Goal: Browse casually: Explore the website without a specific task or goal

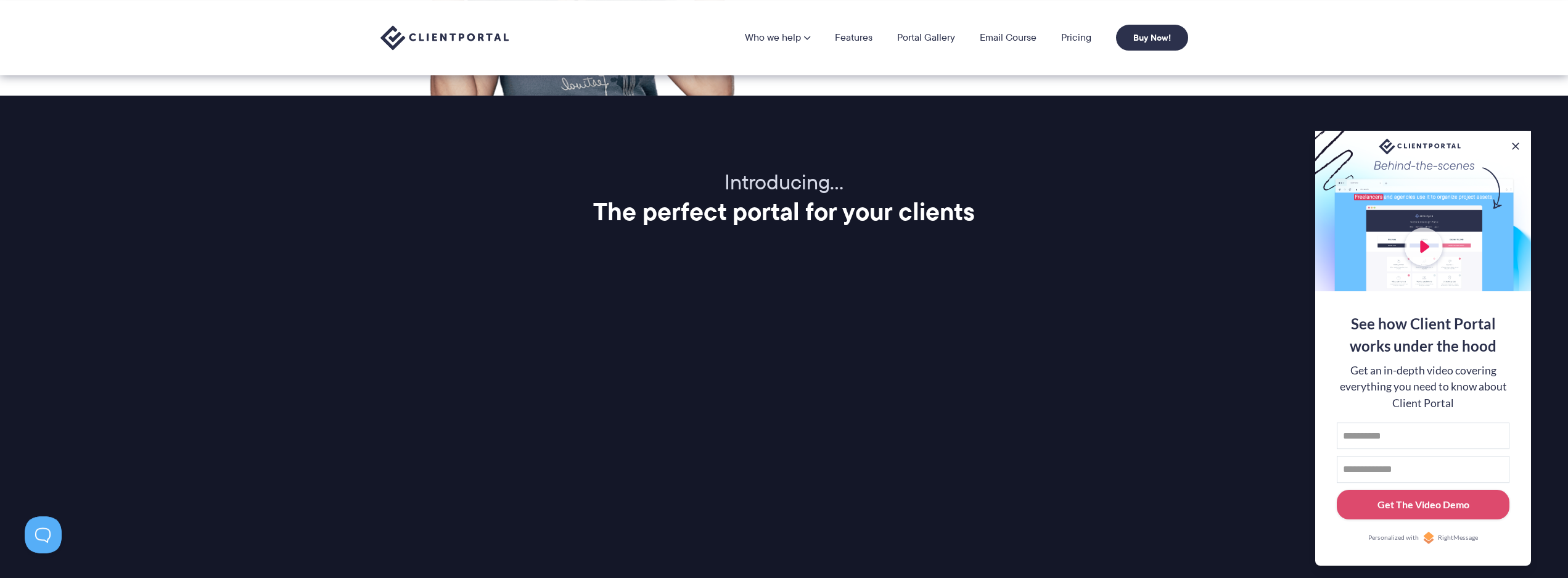
scroll to position [1258, 0]
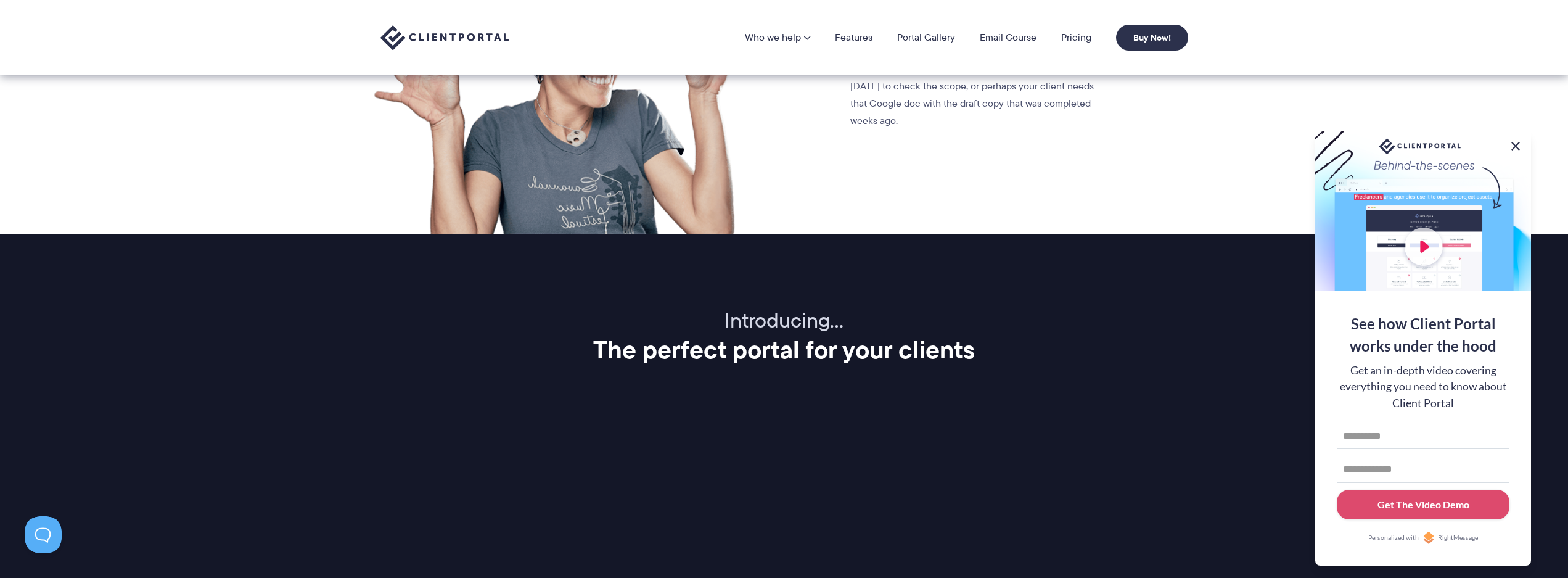
click at [1518, 143] on button at bounding box center [1515, 146] width 15 height 15
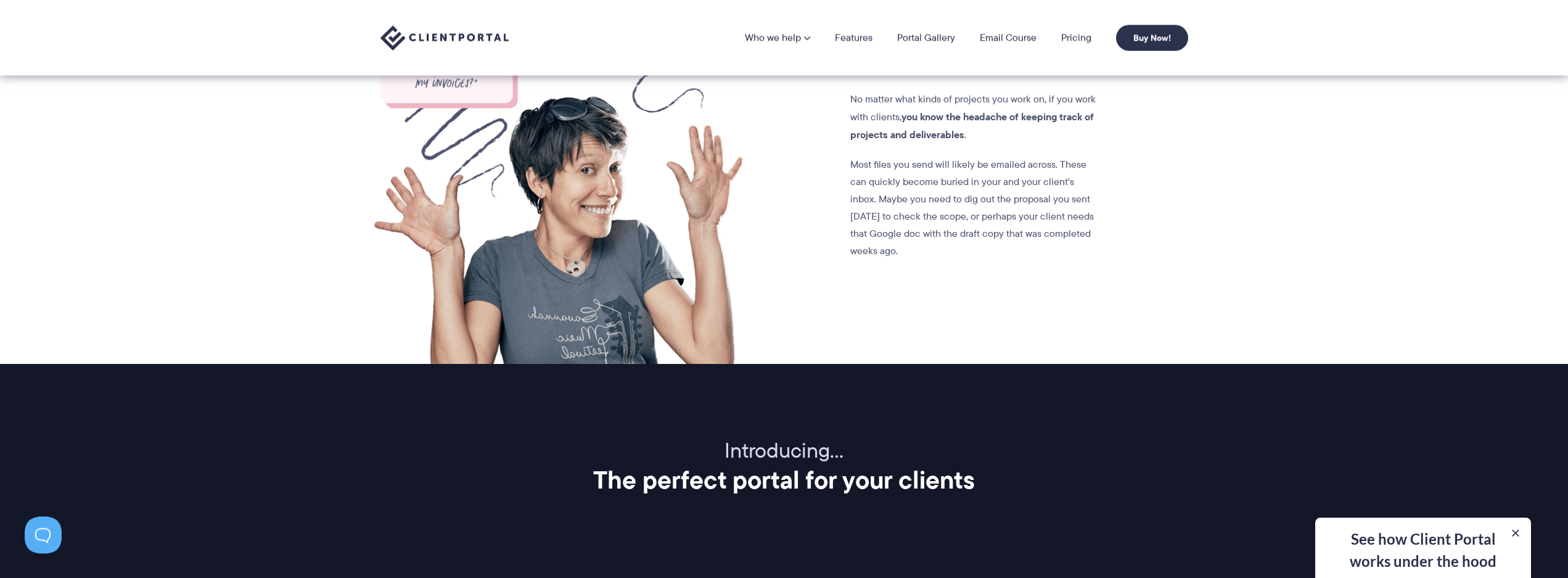
scroll to position [943, 0]
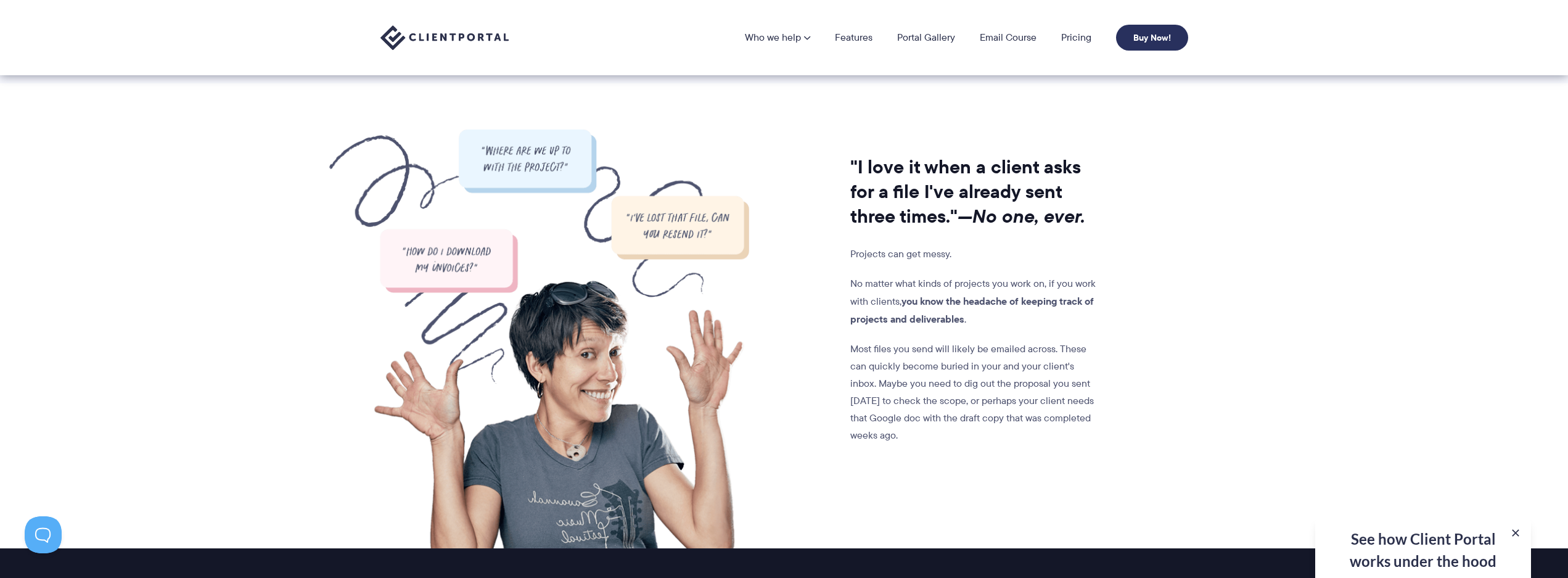
click at [1171, 33] on link "Buy Now!" at bounding box center [1152, 38] width 72 height 26
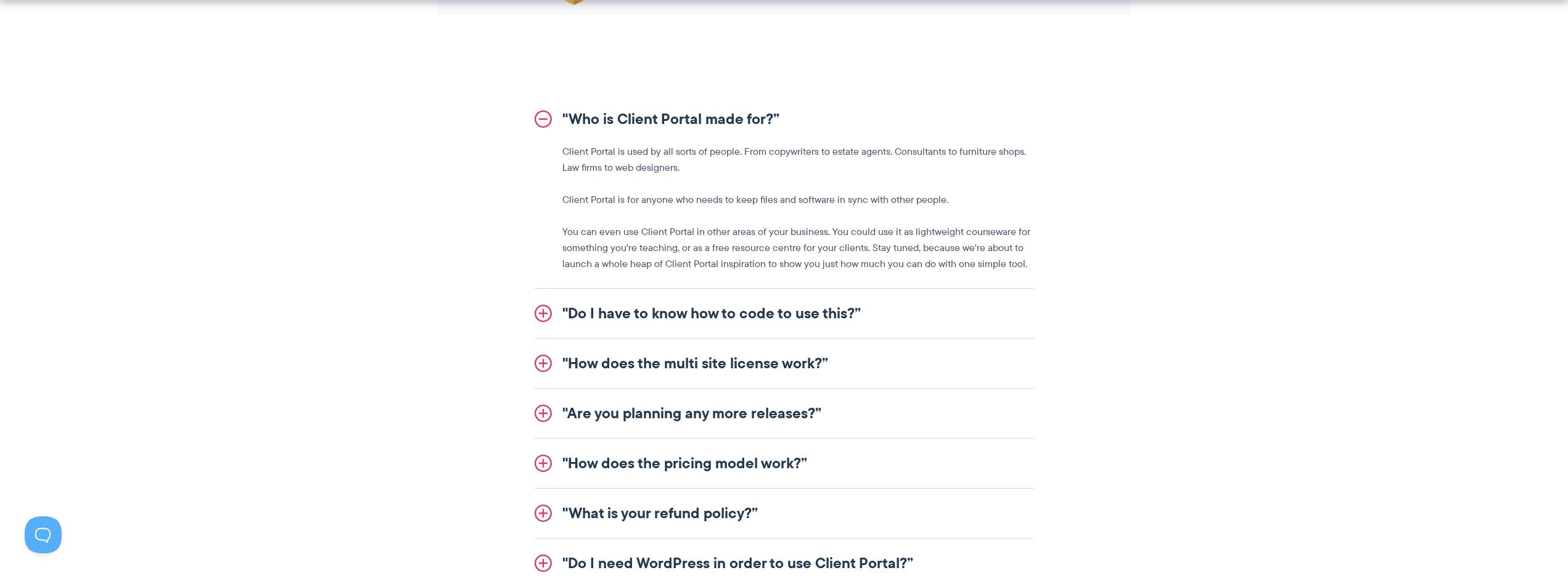
scroll to position [1384, 0]
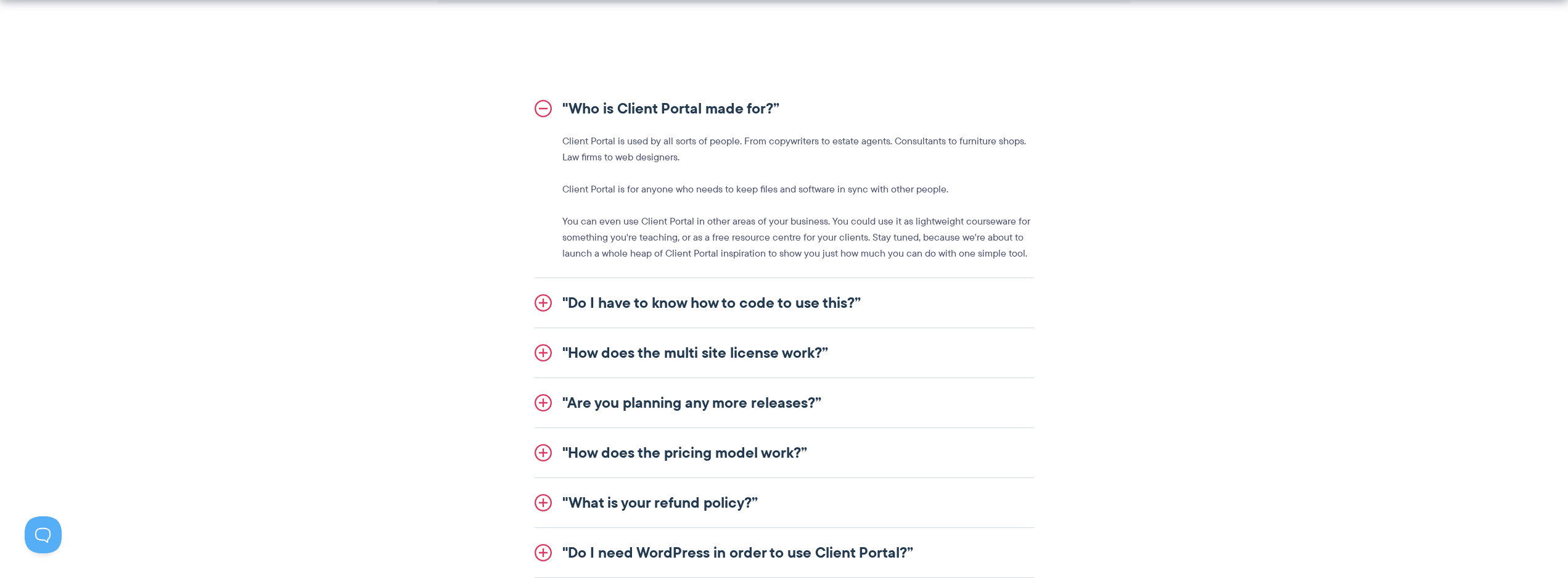
click at [812, 307] on link ""Do I have to know how to code to use this?”" at bounding box center [784, 303] width 500 height 50
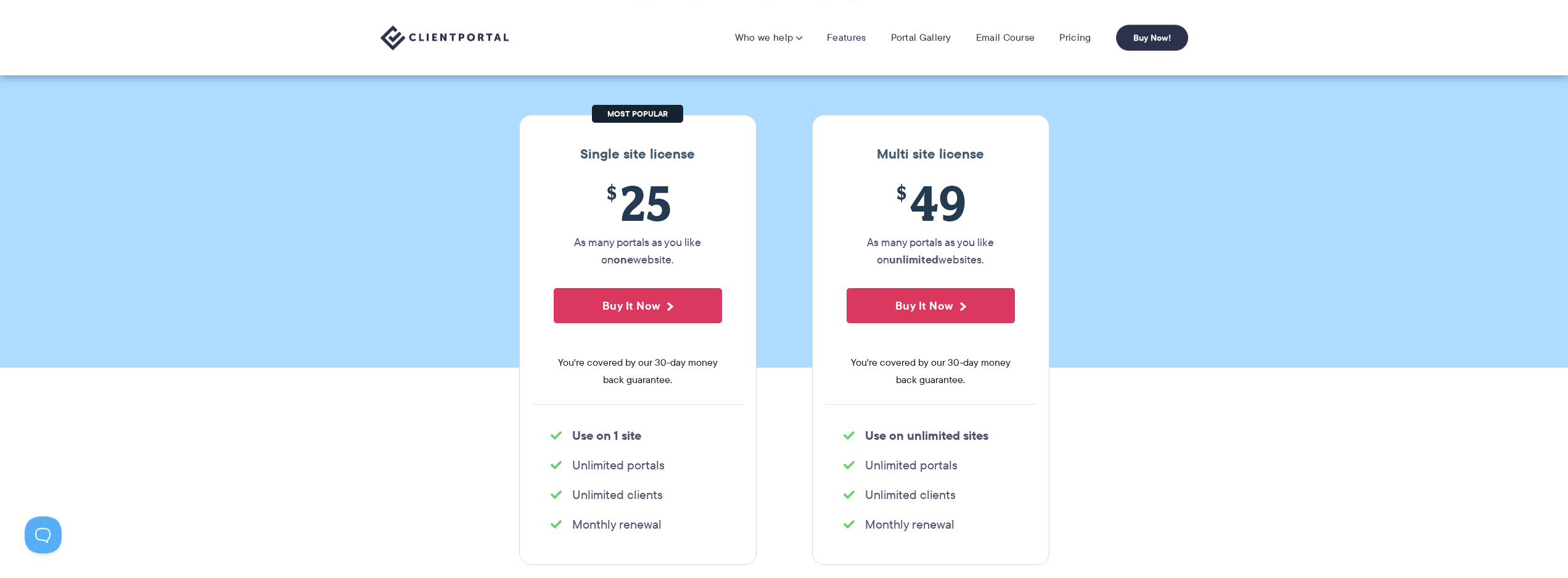
scroll to position [0, 0]
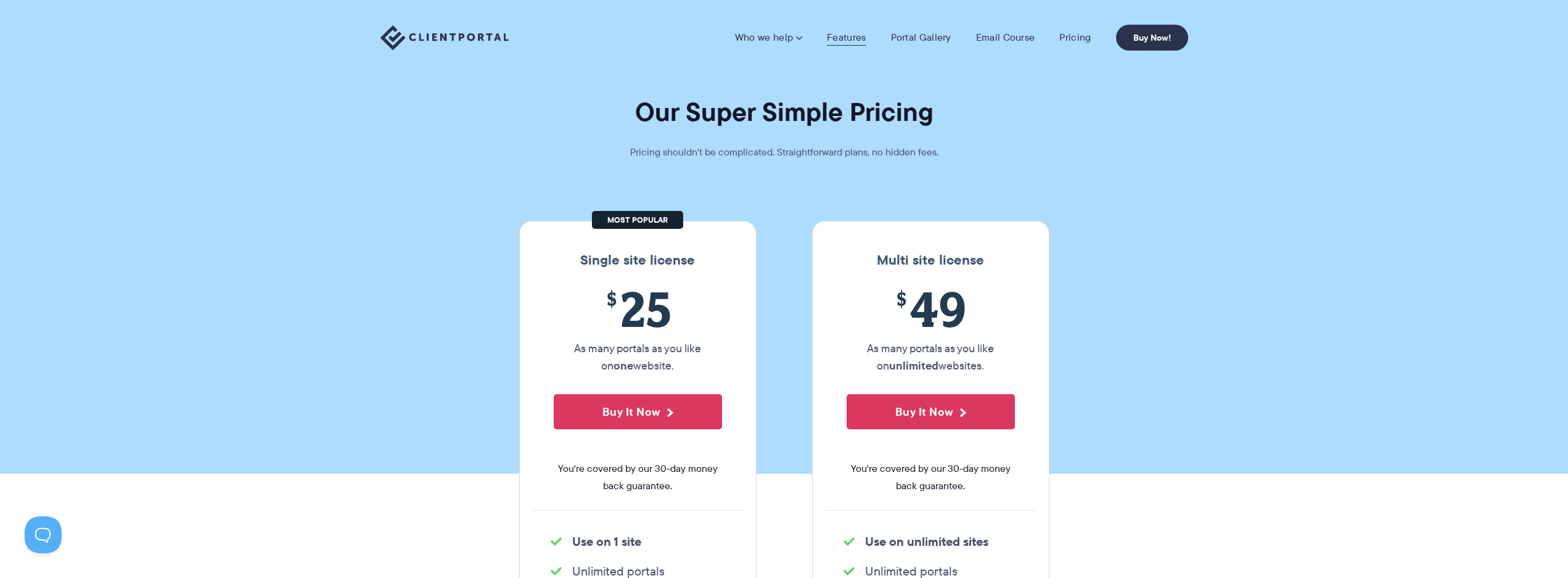
click at [858, 40] on link "Features" at bounding box center [845, 38] width 39 height 12
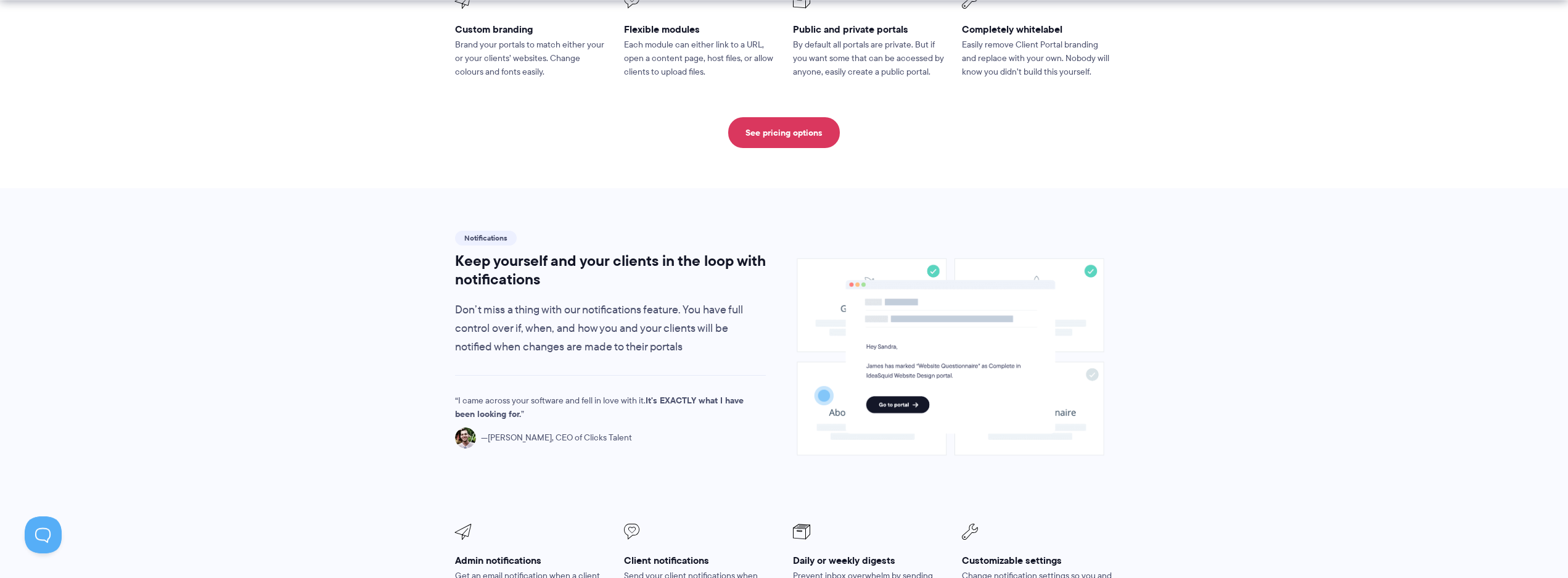
scroll to position [755, 0]
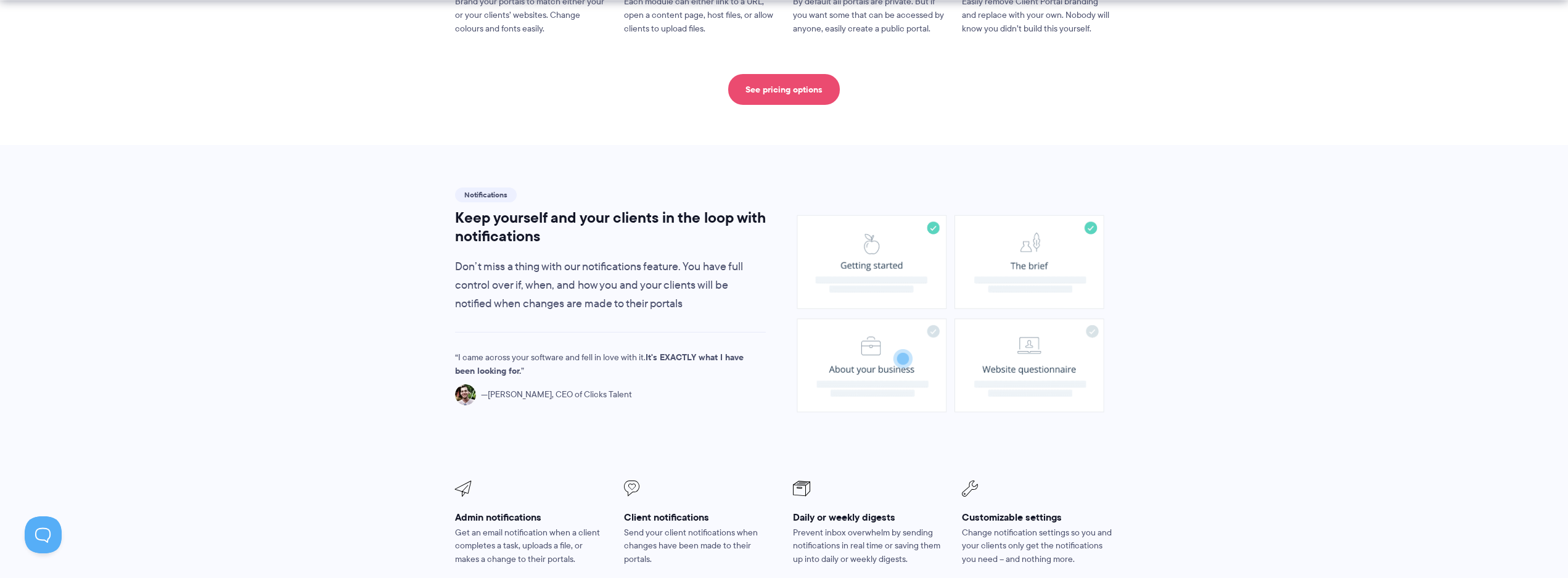
click at [785, 91] on link "See pricing options" at bounding box center [784, 89] width 111 height 31
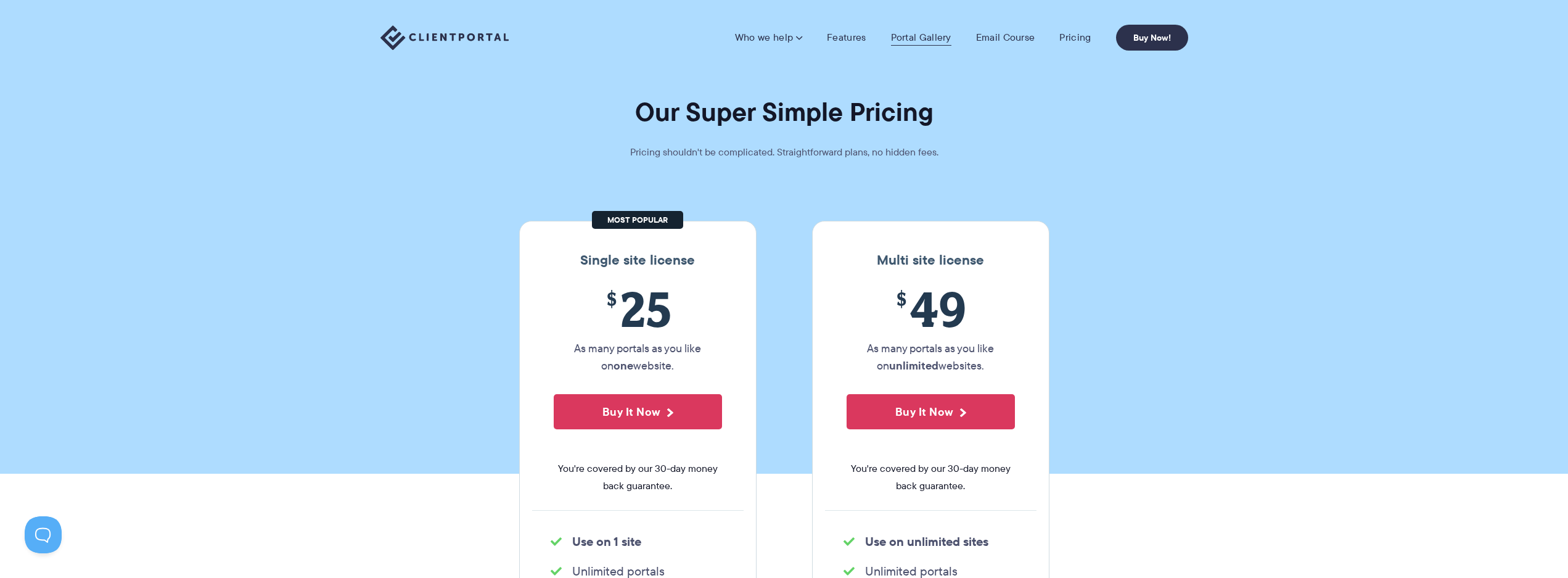
click at [932, 42] on link "Portal Gallery" at bounding box center [921, 38] width 60 height 12
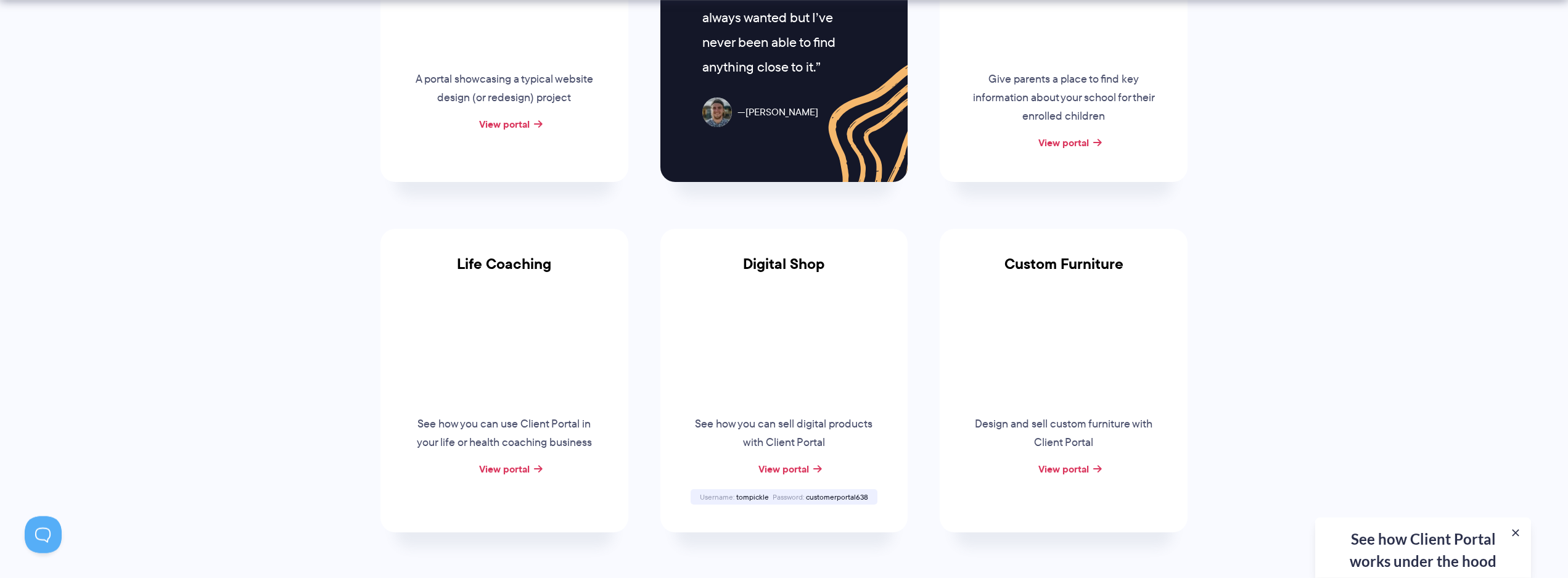
scroll to position [755, 0]
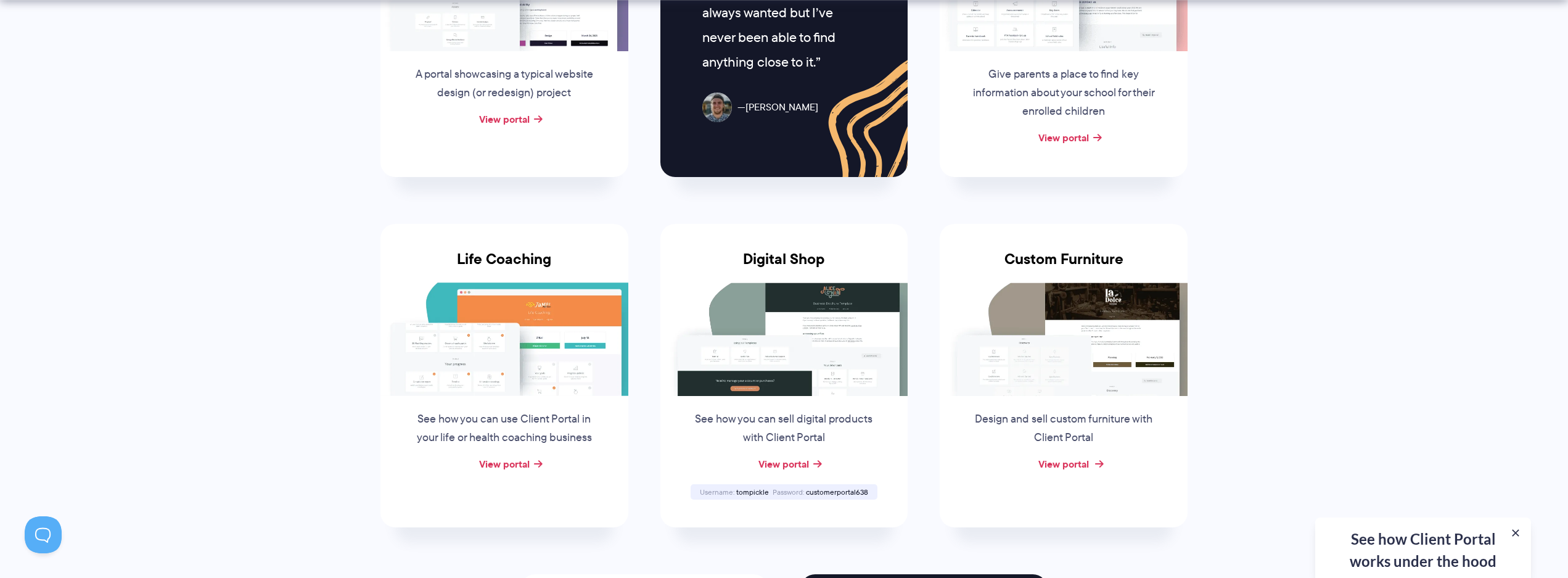
click at [1060, 467] on link "View portal" at bounding box center [1063, 463] width 51 height 15
